Goal: Task Accomplishment & Management: Complete application form

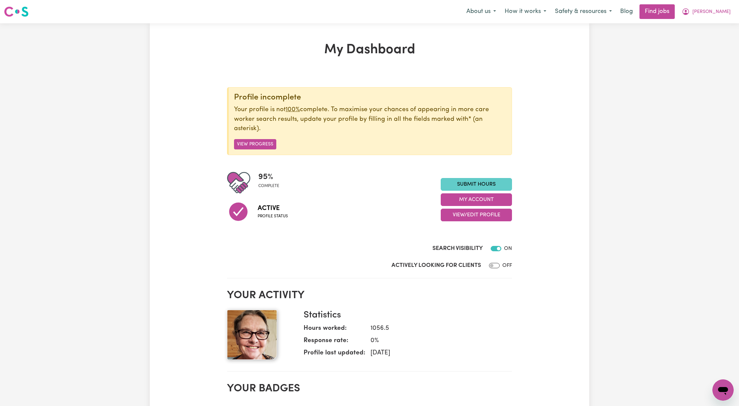
click at [485, 182] on link "Submit Hours" at bounding box center [476, 184] width 71 height 13
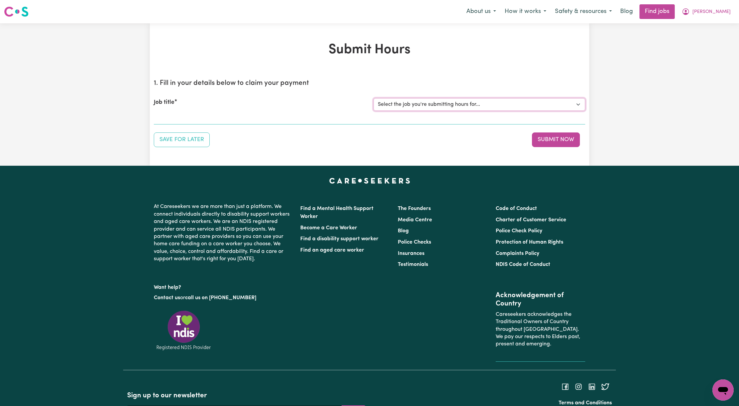
click at [433, 105] on select "Select the job you're submitting hours for... [Kai-Cee Hind] Support Worker Req…" at bounding box center [479, 104] width 212 height 13
click at [373, 98] on select "Select the job you're submitting hours for... [Kai-Cee Hind] Support Worker Req…" at bounding box center [479, 104] width 212 height 13
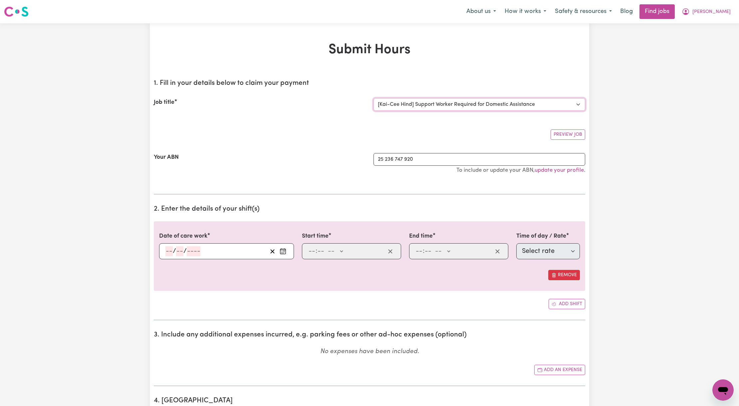
click at [481, 105] on select "Select the job you're submitting hours for... [Kai-Cee Hind] Support Worker Req…" at bounding box center [479, 104] width 212 height 13
click at [489, 101] on select "Select the job you're submitting hours for... [Kai-Cee Hind] Support Worker Req…" at bounding box center [479, 104] width 212 height 13
select select "13279"
click at [373, 98] on select "Select the job you're submitting hours for... [Kai-Cee Hind] Support Worker Req…" at bounding box center [479, 104] width 212 height 13
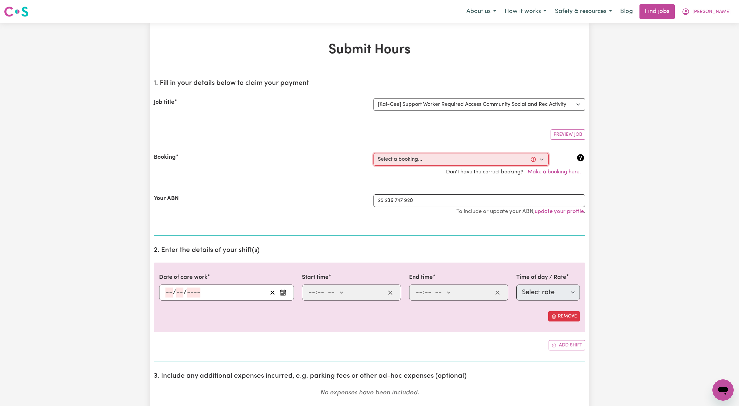
click at [444, 155] on select "Select a booking... [DATE] 09:00am to 02:00pm (RECURRING) [DATE] 09:00am to 02:…" at bounding box center [460, 159] width 175 height 13
select select "353722"
click at [373, 153] on select "Select a booking... [DATE] 09:00am to 02:00pm (RECURRING) [DATE] 09:00am to 02:…" at bounding box center [460, 159] width 175 height 13
type input "[DATE]"
type input "4"
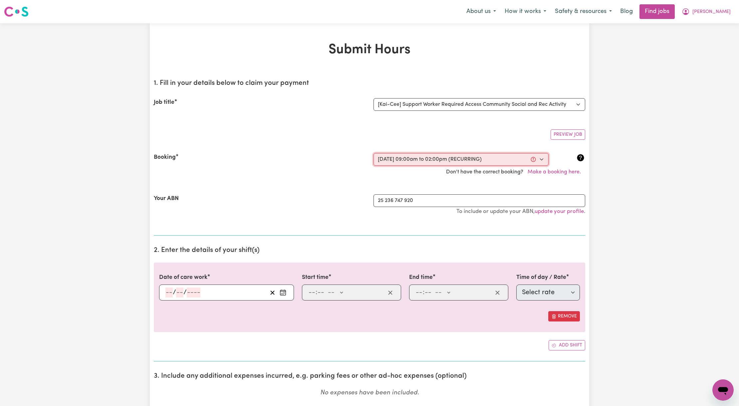
type input "10"
type input "2025"
type input "09:00"
type input "9"
type input "0"
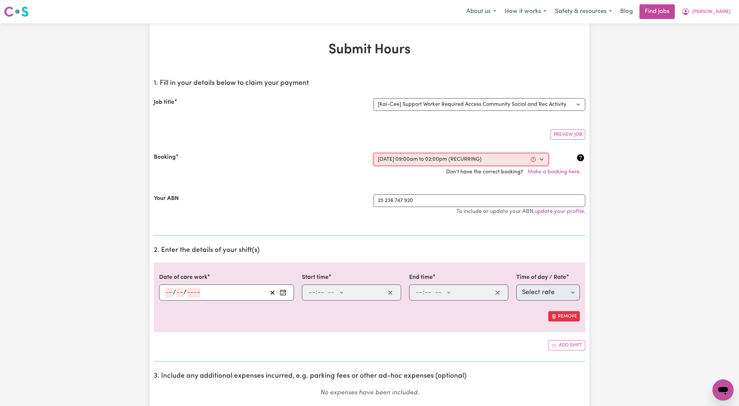
select select "am"
type input "14:00"
type input "2"
type input "0"
select select "pm"
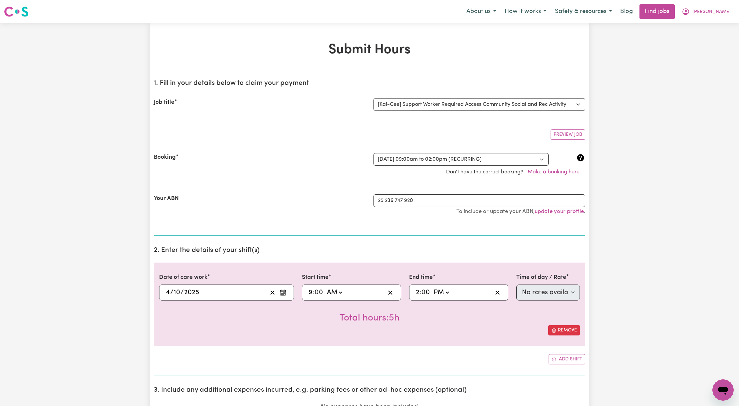
drag, startPoint x: 255, startPoint y: 287, endPoint x: 252, endPoint y: 289, distance: 3.8
click at [255, 288] on div "[DATE] [DATE]" at bounding box center [226, 293] width 135 height 16
click at [247, 294] on div "[DATE] [DATE]" at bounding box center [216, 293] width 103 height 10
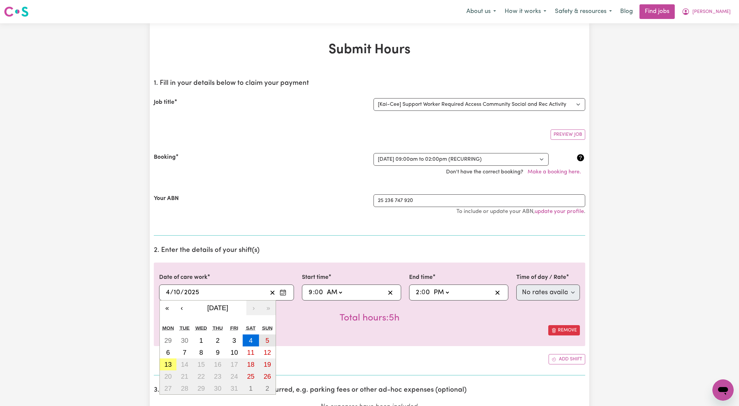
click at [266, 343] on abbr "5" at bounding box center [268, 340] width 4 height 7
type input "[DATE]"
type input "5"
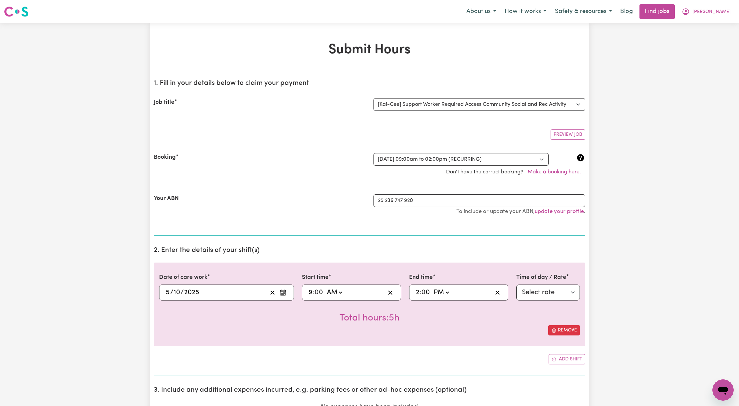
click at [453, 287] on div "14:00 2 : 0 0 AM PM" at bounding box center [458, 293] width 99 height 16
click at [448, 294] on select "AM PM" at bounding box center [441, 293] width 18 height 10
click at [415, 293] on input "2" at bounding box center [417, 293] width 4 height 10
type input "13:00"
type input "1"
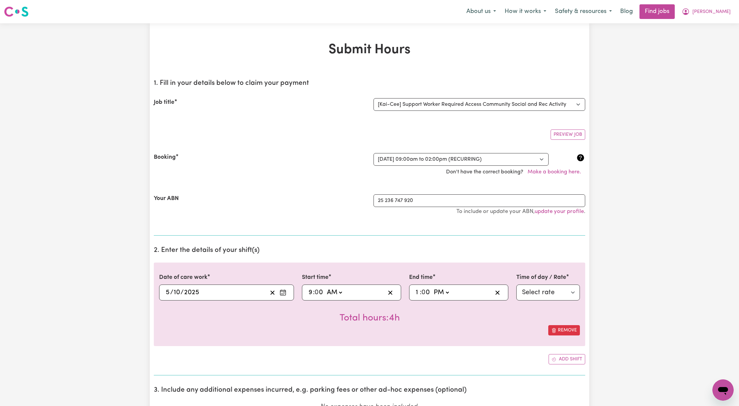
type input "22:00"
type input "10"
click at [538, 292] on select "Select rate $51.98 - [DATE] - Assistance with Self Care Activities - Standard L…" at bounding box center [548, 293] width 64 height 16
select select "39"
click at [516, 286] on select "Select rate $51.98 - [DATE] - Assistance with Self Care Activities - Standard L…" at bounding box center [548, 293] width 64 height 16
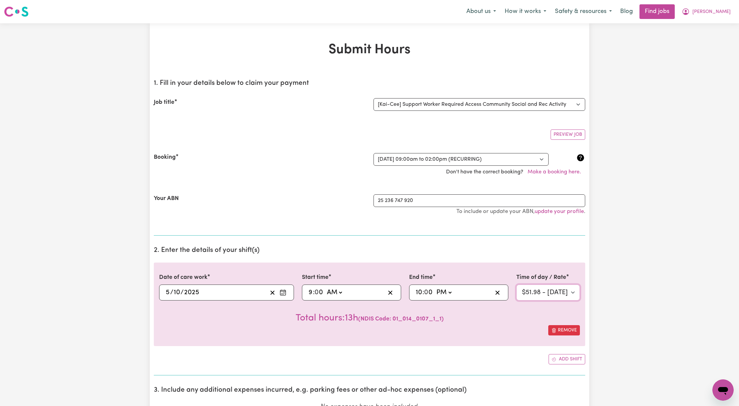
click at [560, 293] on select "Select rate $51.98 - [DATE] - Assistance with Self Care Activities - Standard L…" at bounding box center [548, 293] width 64 height 16
click at [729, 9] on span "[PERSON_NAME]" at bounding box center [711, 11] width 38 height 7
click at [716, 49] on link "Logout" at bounding box center [708, 51] width 53 height 13
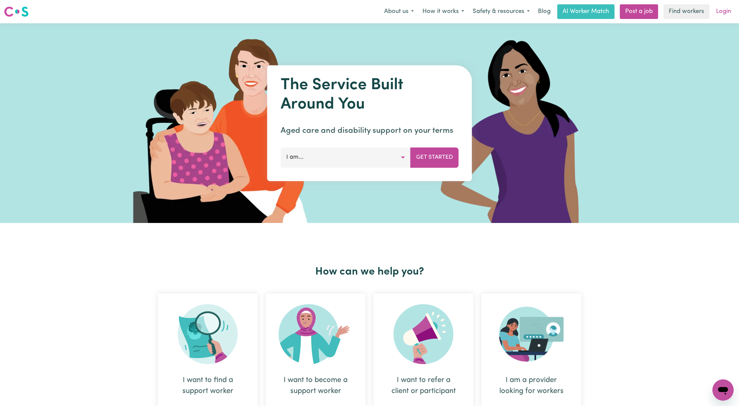
click at [721, 7] on link "Login" at bounding box center [723, 11] width 23 height 15
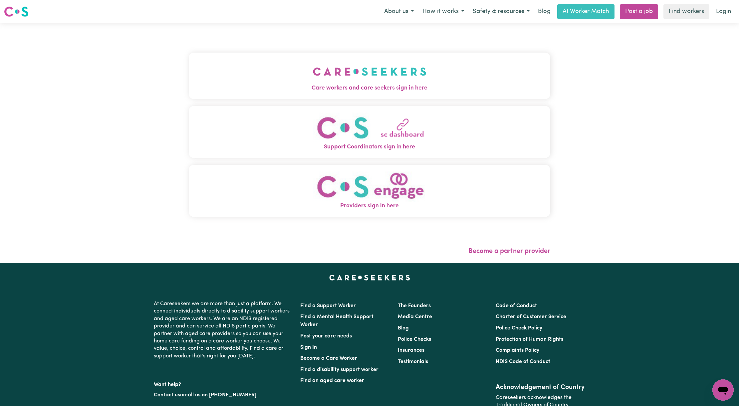
click at [313, 68] on img "Care workers and care seekers sign in here" at bounding box center [370, 71] width 114 height 25
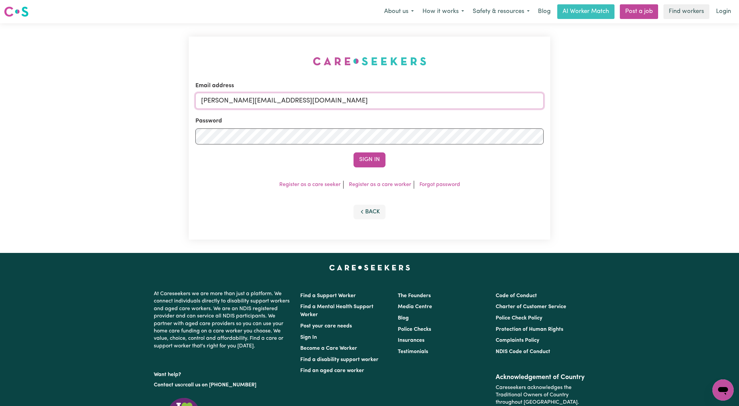
drag, startPoint x: 232, startPoint y: 104, endPoint x: 244, endPoint y: 108, distance: 13.3
click at [232, 104] on input "[PERSON_NAME][EMAIL_ADDRESS][DOMAIN_NAME]" at bounding box center [369, 101] width 348 height 16
drag, startPoint x: 235, startPoint y: 103, endPoint x: 426, endPoint y: 119, distance: 192.1
click at [426, 119] on form "Email address [EMAIL_ADDRESS][PERSON_NAME][DOMAIN_NAME] Password Sign In" at bounding box center [369, 125] width 348 height 86
type input "[EMAIL_ADDRESS][DOMAIN_NAME]"
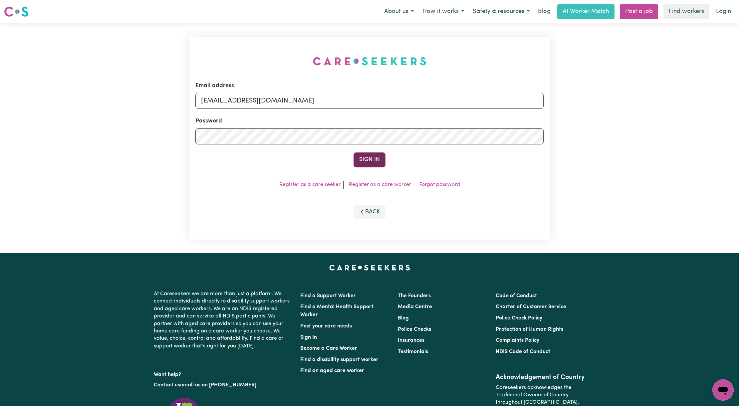
click at [369, 156] on button "Sign In" at bounding box center [369, 159] width 32 height 15
